Goal: Obtain resource: Download file/media

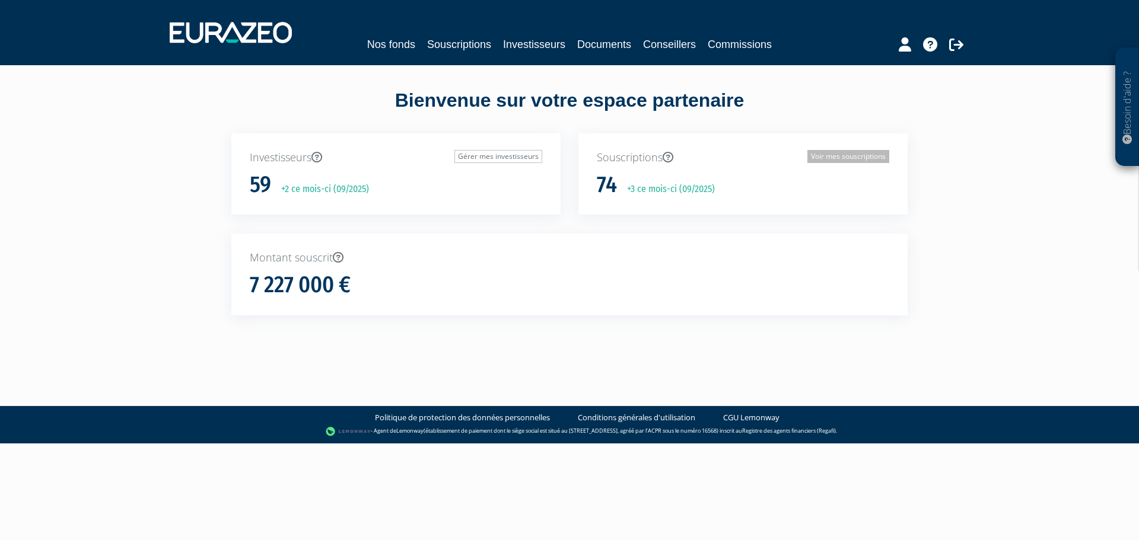
click at [841, 154] on link "Voir mes souscriptions" at bounding box center [848, 156] width 82 height 13
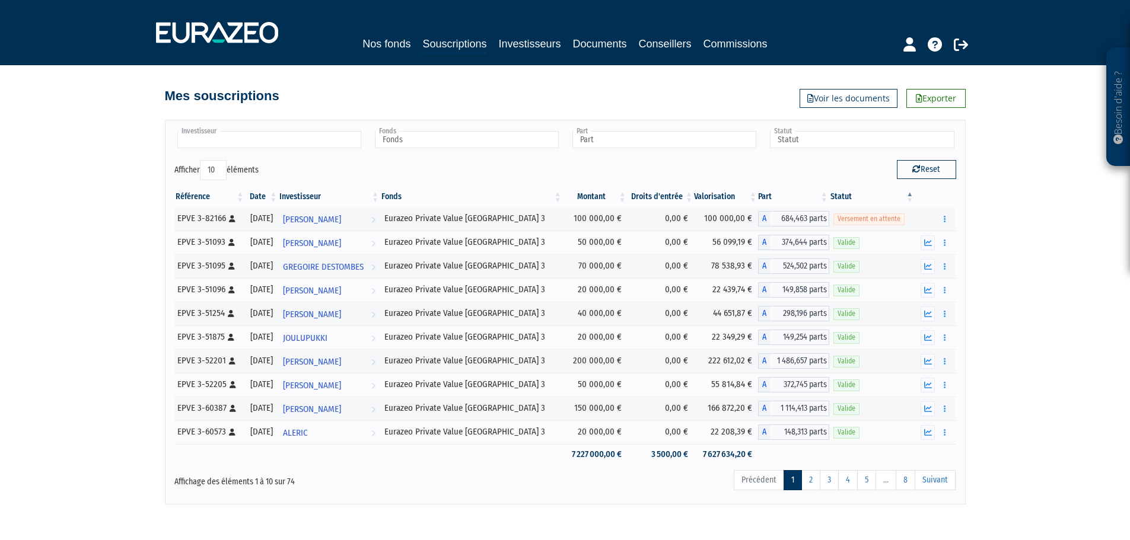
click at [279, 141] on input "text" at bounding box center [269, 139] width 184 height 17
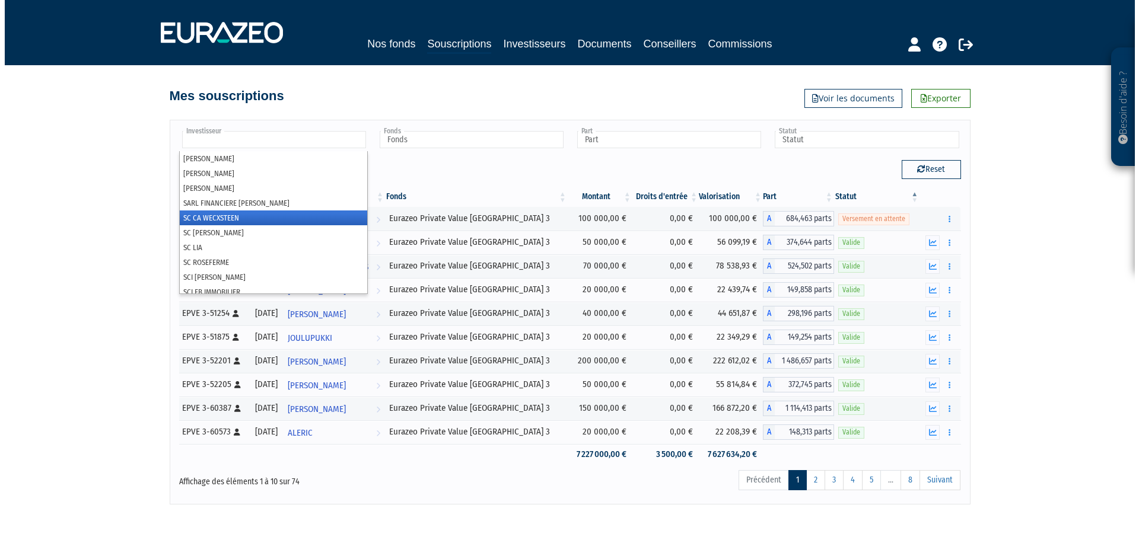
scroll to position [652, 0]
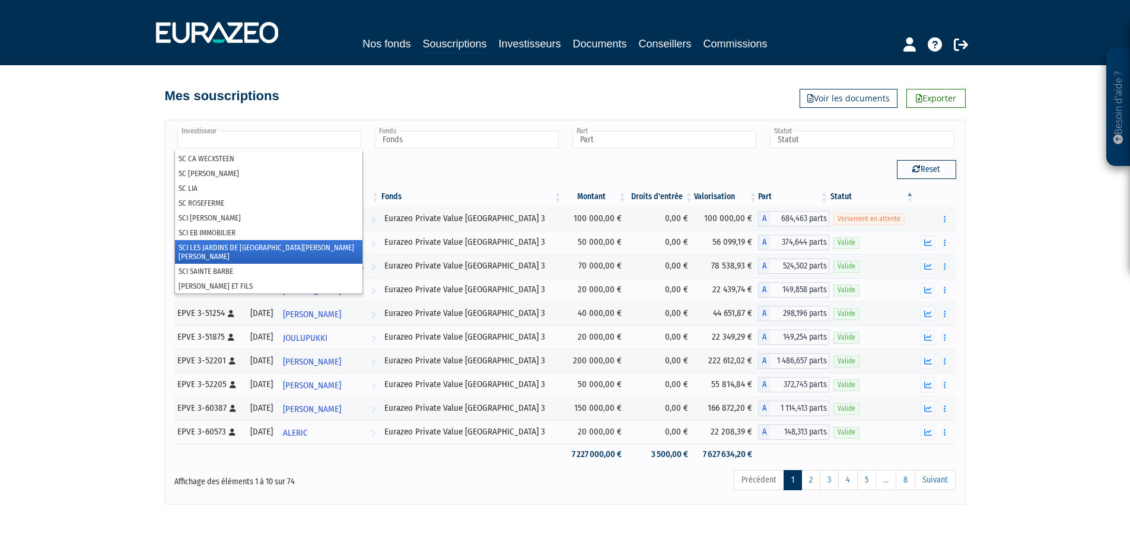
click at [270, 248] on li "SCI LES JARDINS DE [GEOGRAPHIC_DATA][PERSON_NAME]" at bounding box center [268, 252] width 187 height 24
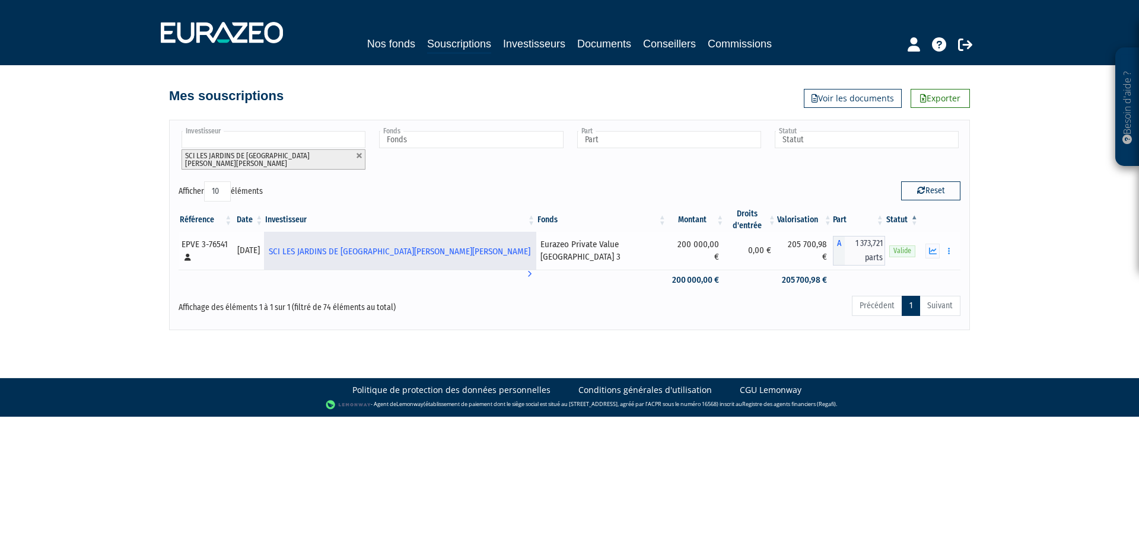
click at [417, 241] on span "SCI LES JARDINS DE [GEOGRAPHIC_DATA][PERSON_NAME]" at bounding box center [400, 252] width 262 height 22
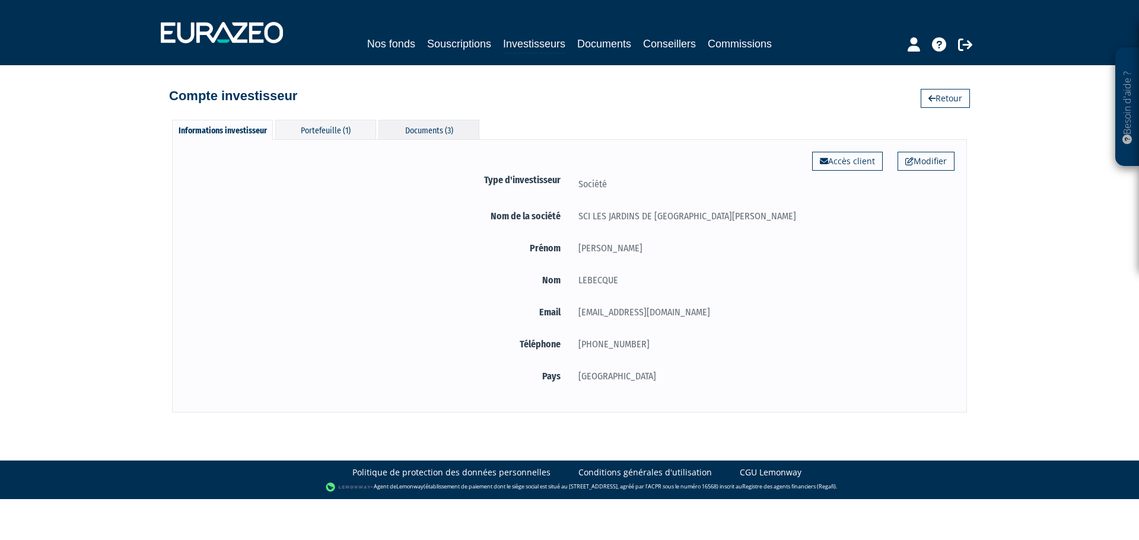
click at [412, 130] on div "Documents (3)" at bounding box center [428, 130] width 101 height 20
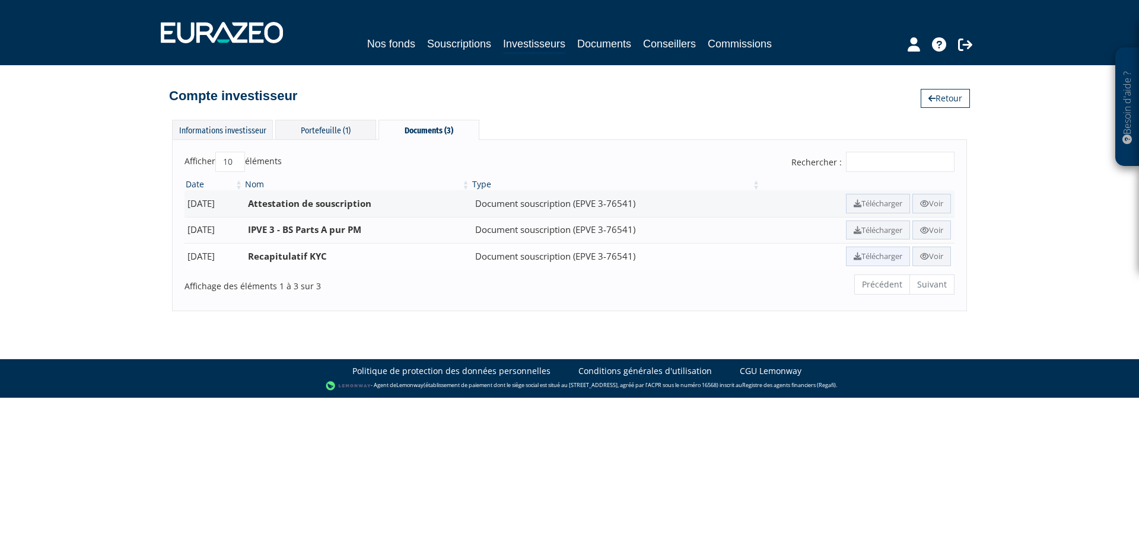
click at [853, 257] on icon at bounding box center [857, 257] width 8 height 8
click at [853, 230] on icon at bounding box center [857, 231] width 8 height 8
